Goal: Navigation & Orientation: Find specific page/section

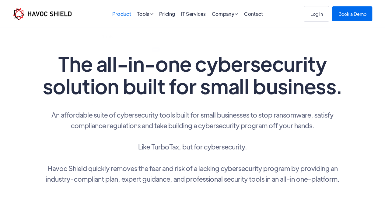
click at [120, 12] on link "Product" at bounding box center [121, 14] width 19 height 6
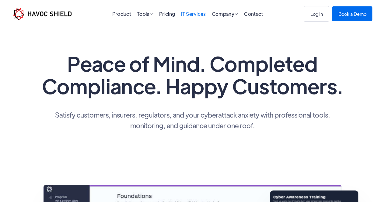
click at [188, 16] on link "IT Services" at bounding box center [193, 14] width 25 height 6
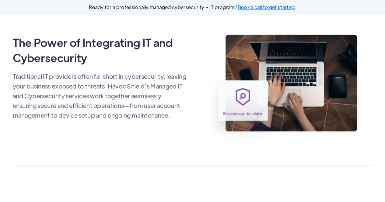
scroll to position [426, 0]
